Goal: Check status: Check status

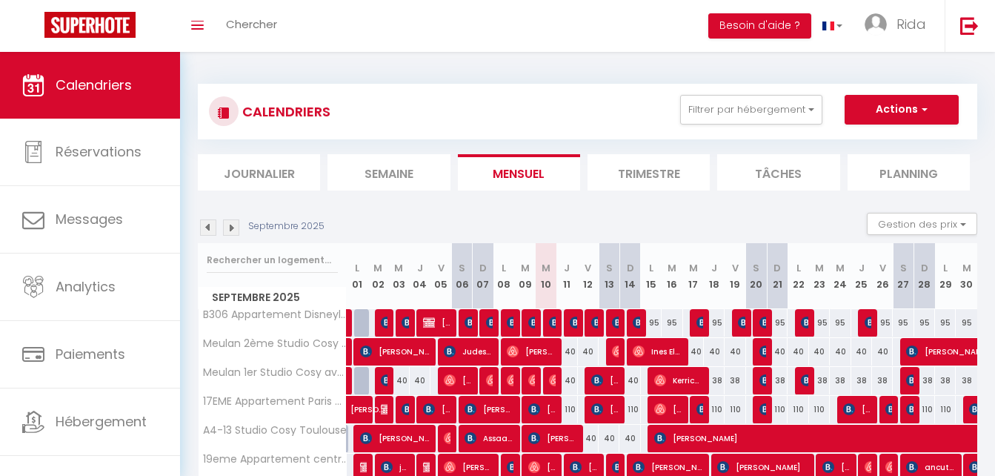
select select "0"
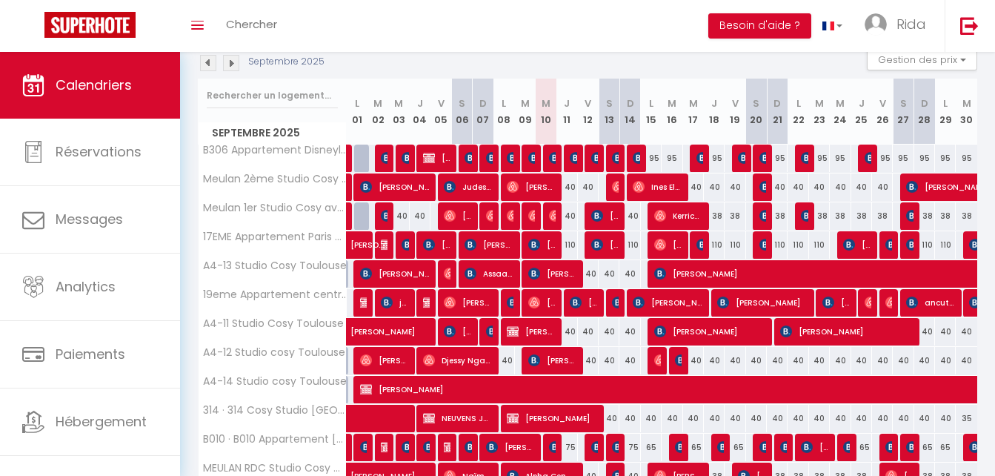
scroll to position [178, 0]
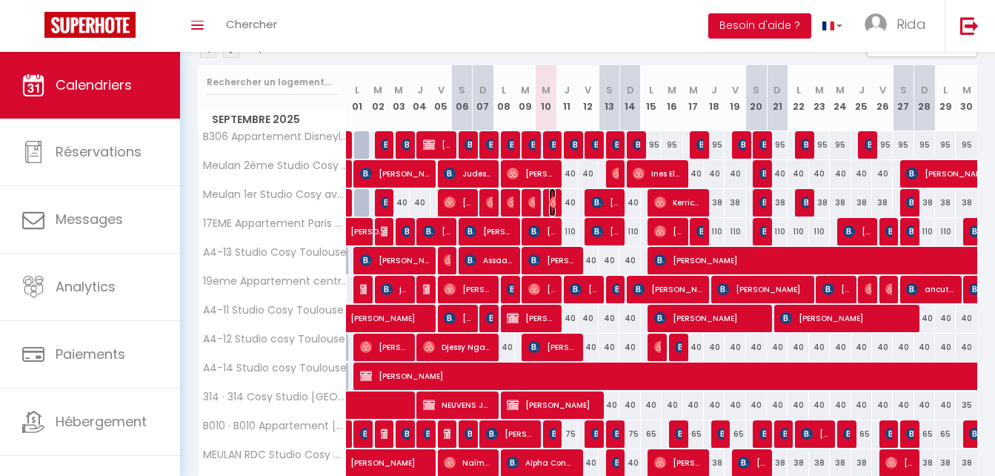
click at [553, 204] on img at bounding box center [555, 202] width 12 height 12
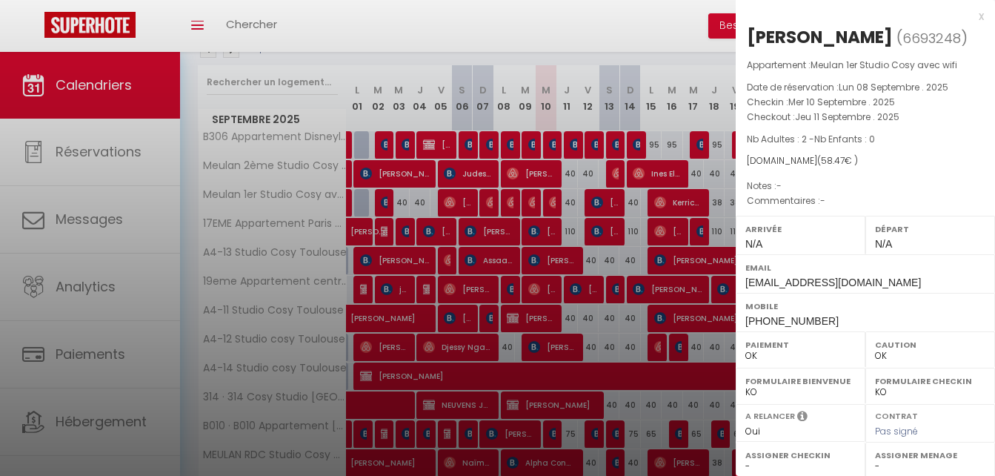
click at [964, 10] on div "x" at bounding box center [860, 16] width 248 height 18
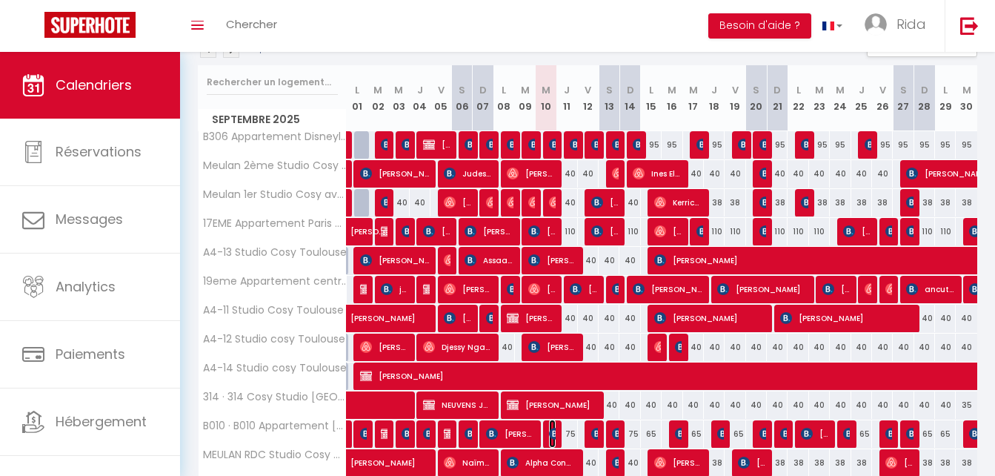
click at [550, 429] on img at bounding box center [555, 433] width 12 height 12
select select "KO"
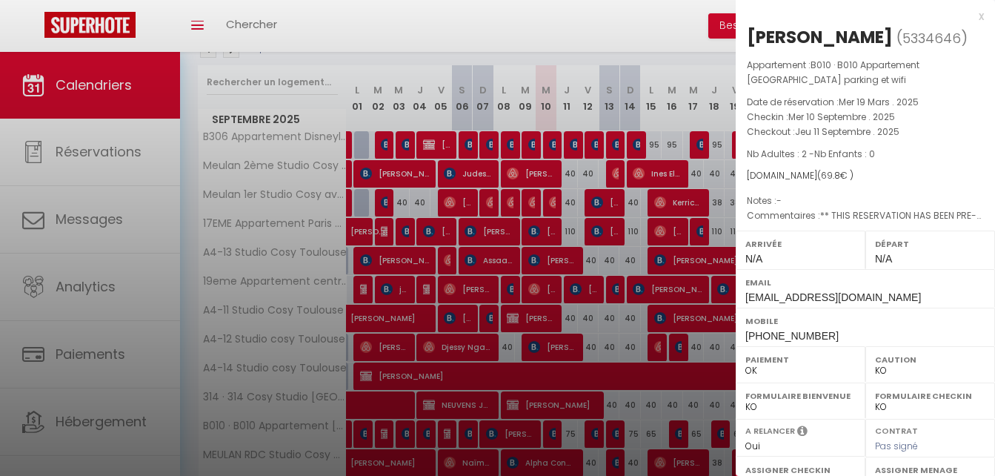
click at [636, 7] on div at bounding box center [497, 238] width 995 height 476
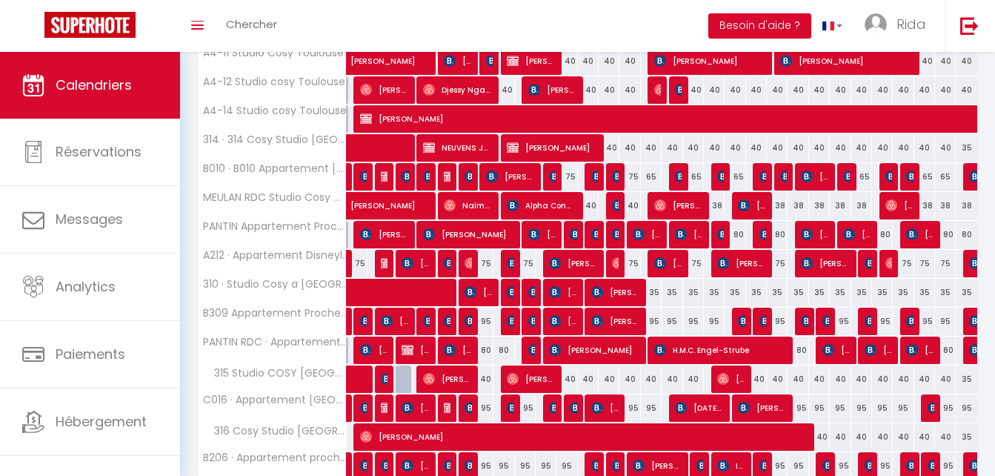
scroll to position [439, 0]
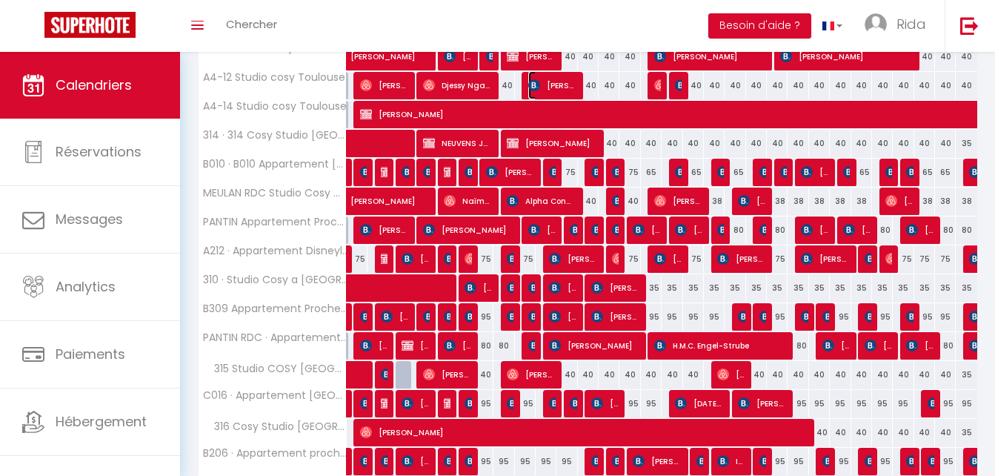
click at [533, 79] on img at bounding box center [534, 85] width 12 height 12
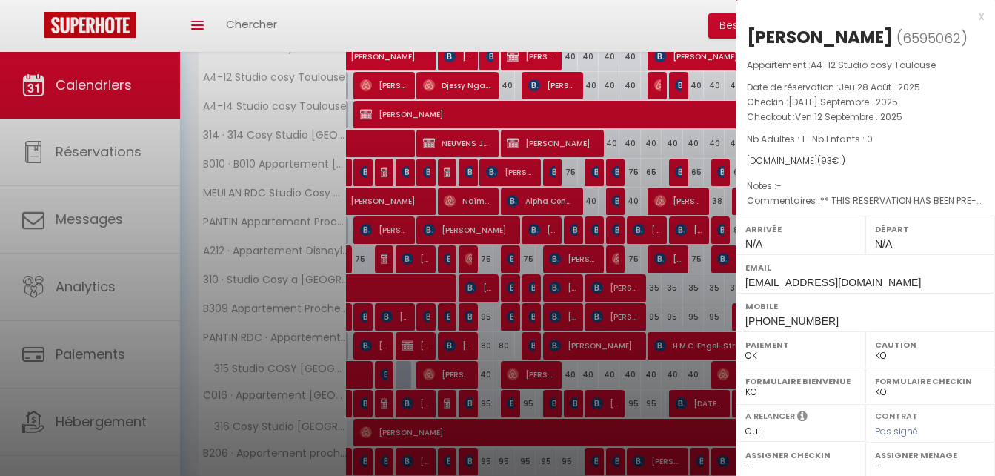
click at [596, 13] on div at bounding box center [497, 238] width 995 height 476
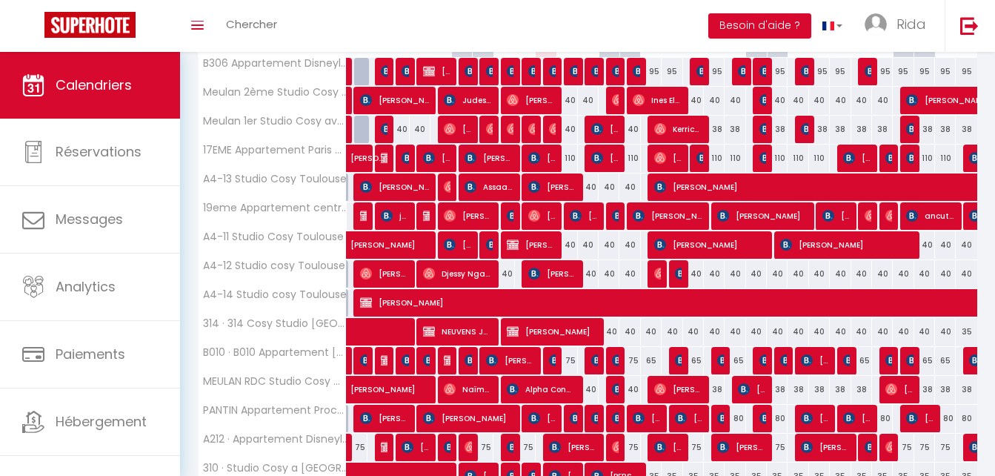
scroll to position [264, 0]
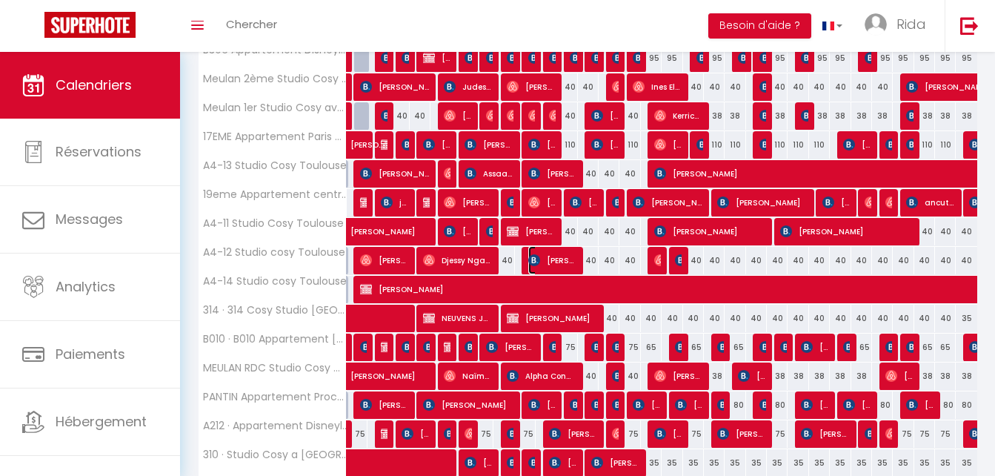
click at [530, 256] on img at bounding box center [534, 260] width 12 height 12
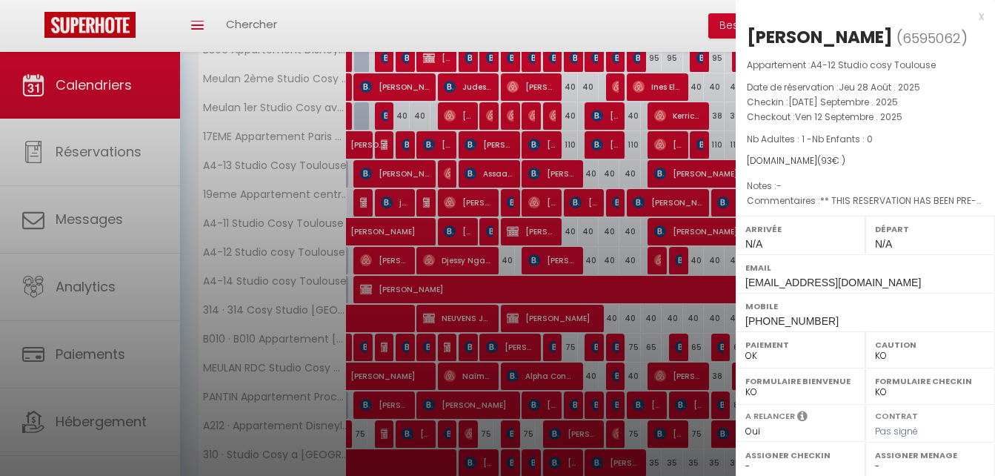
click at [530, 377] on div at bounding box center [497, 238] width 995 height 476
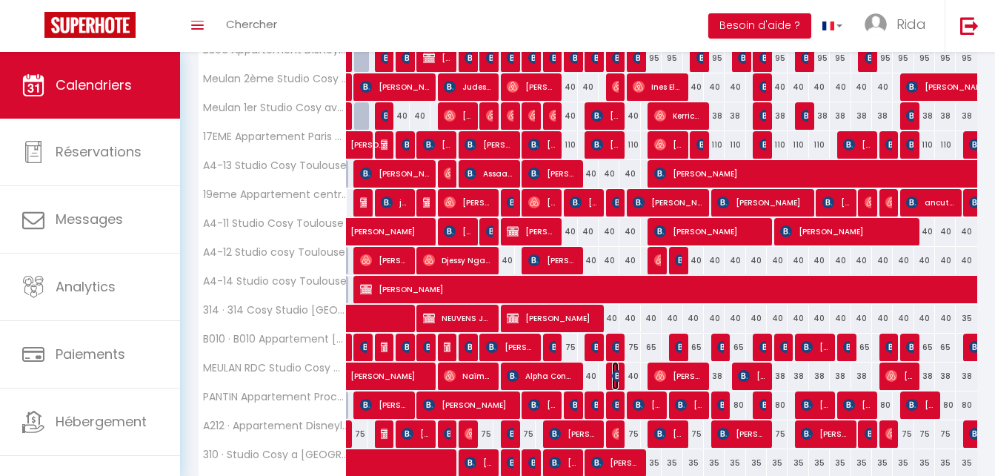
click at [615, 370] on img at bounding box center [618, 376] width 12 height 12
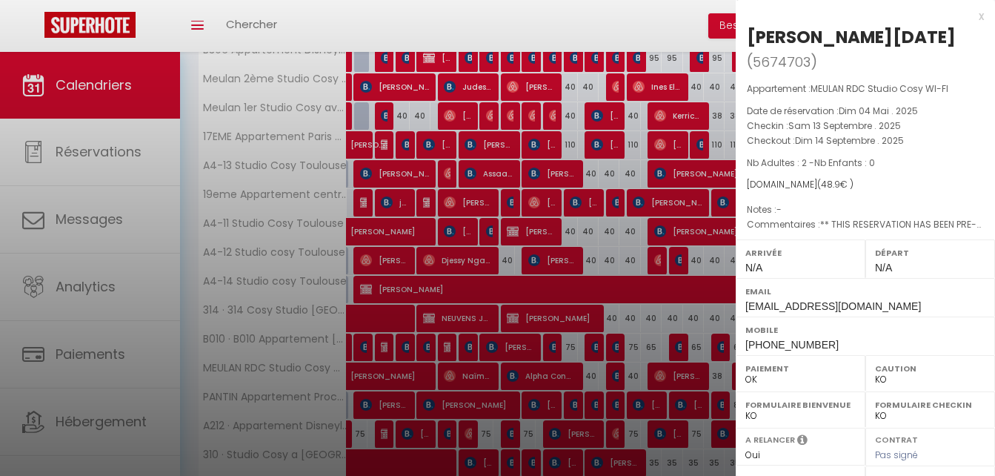
click at [552, 9] on div at bounding box center [497, 238] width 995 height 476
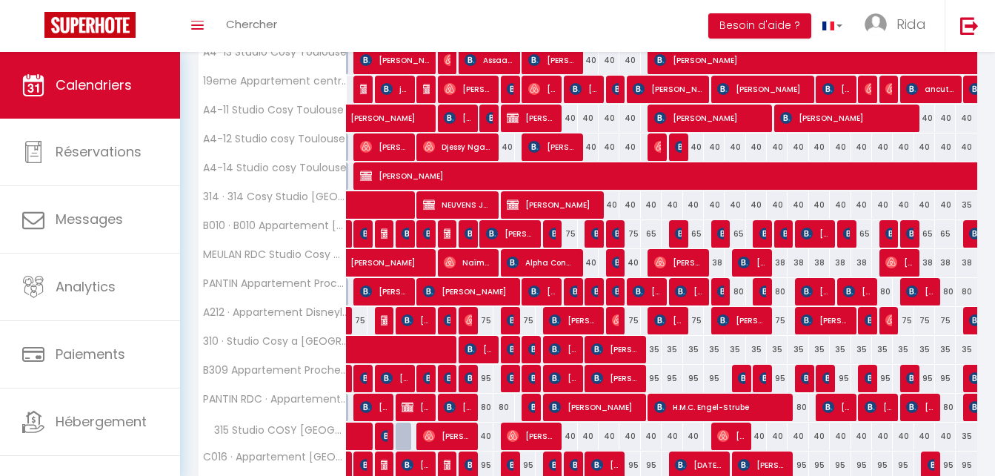
scroll to position [393, 0]
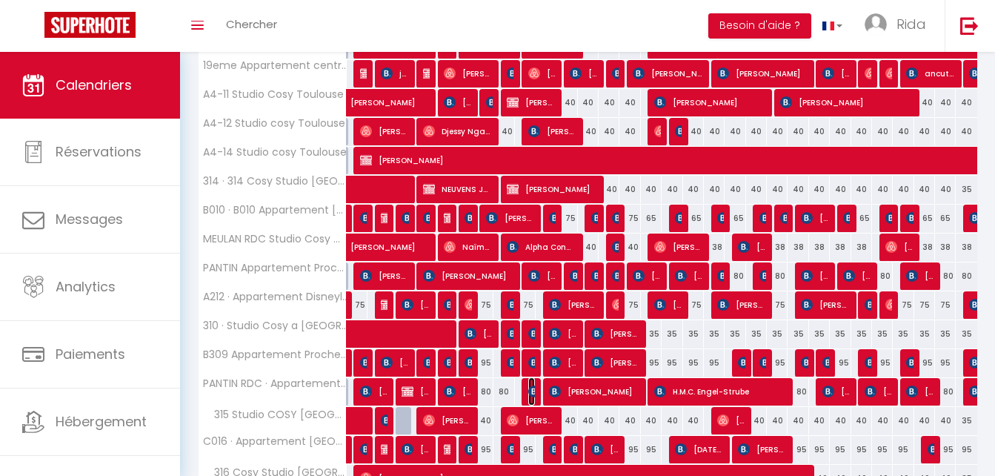
click at [530, 387] on img at bounding box center [534, 391] width 12 height 12
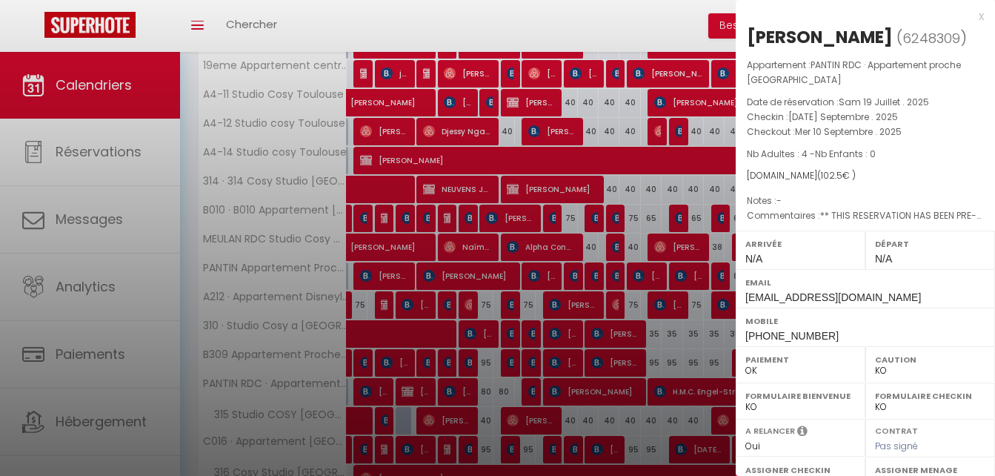
click at [556, 386] on div at bounding box center [497, 238] width 995 height 476
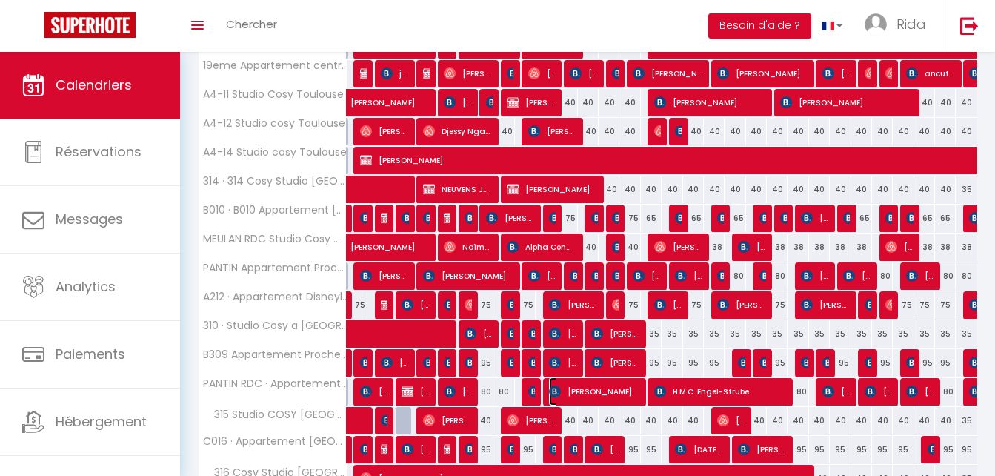
click at [556, 386] on img at bounding box center [555, 391] width 12 height 12
